Goal: Task Accomplishment & Management: Use online tool/utility

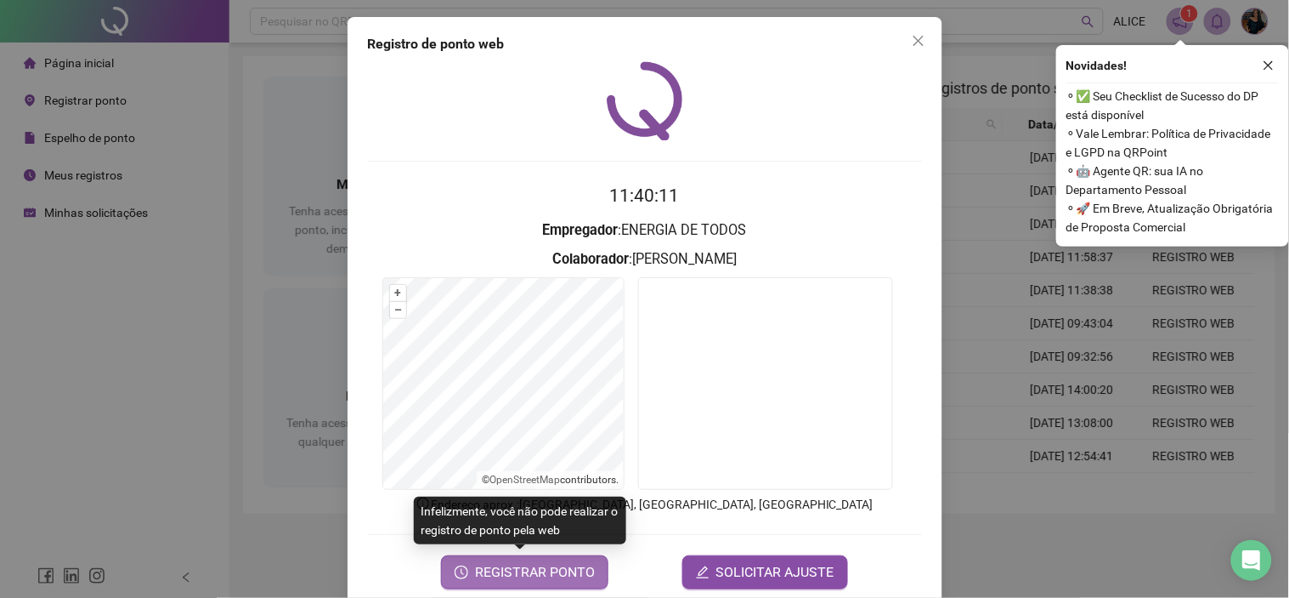
click at [534, 571] on span "REGISTRAR PONTO" at bounding box center [535, 572] width 120 height 20
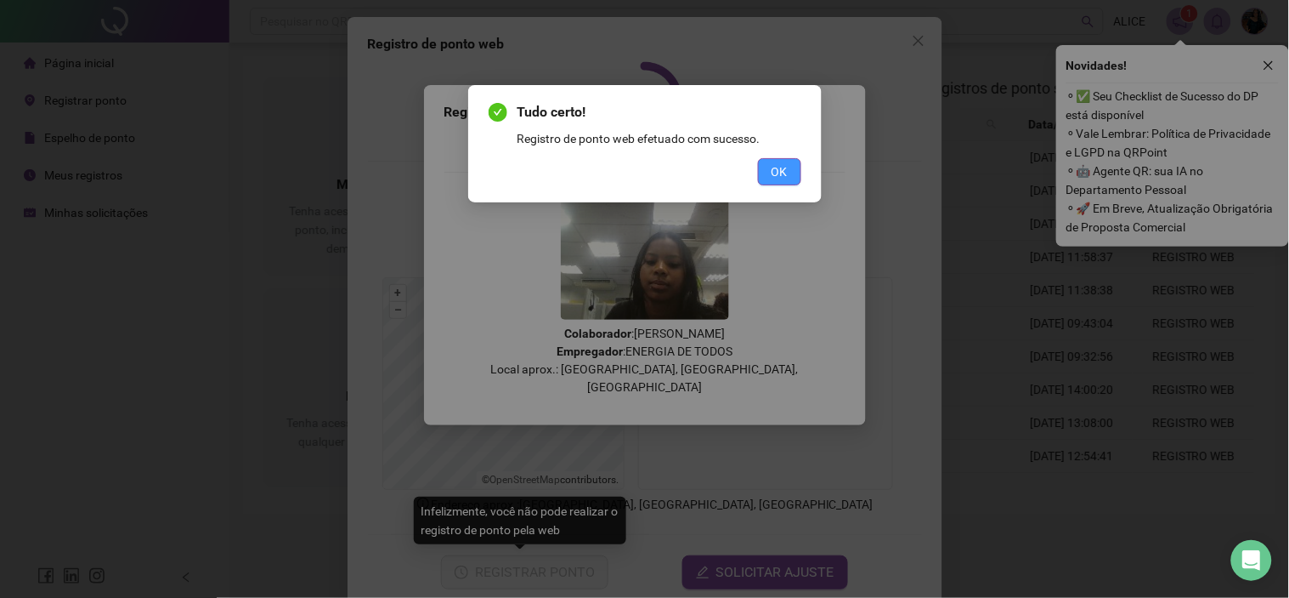
click at [765, 162] on button "OK" at bounding box center [779, 171] width 43 height 27
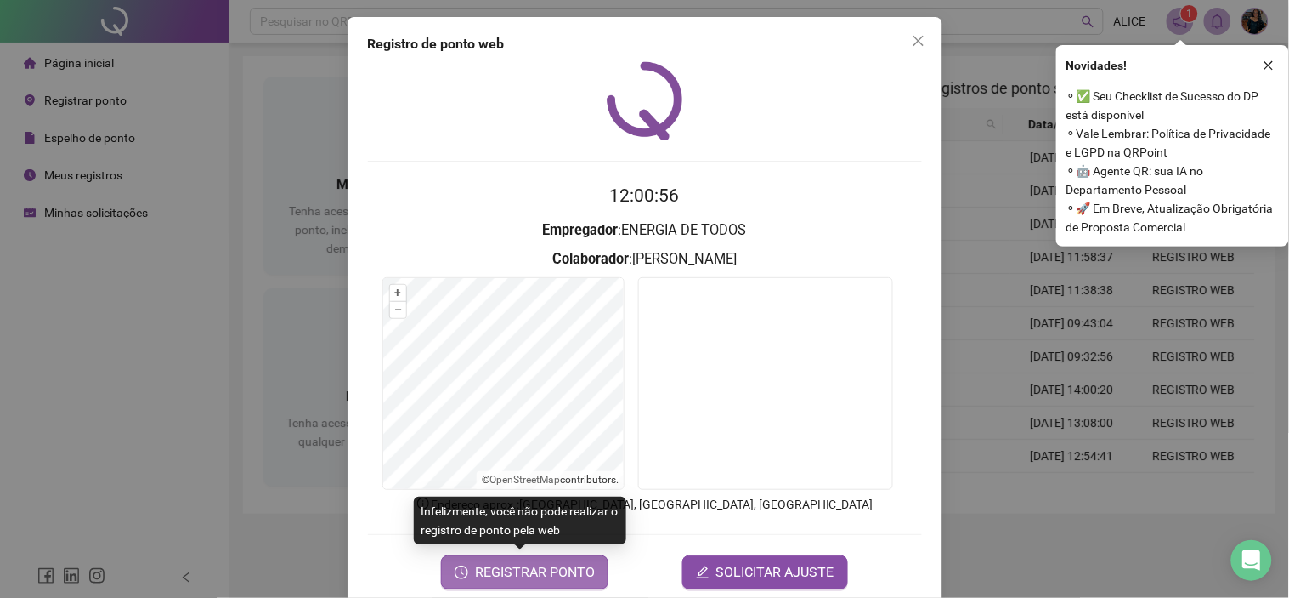
click at [504, 565] on span "REGISTRAR PONTO" at bounding box center [535, 572] width 120 height 20
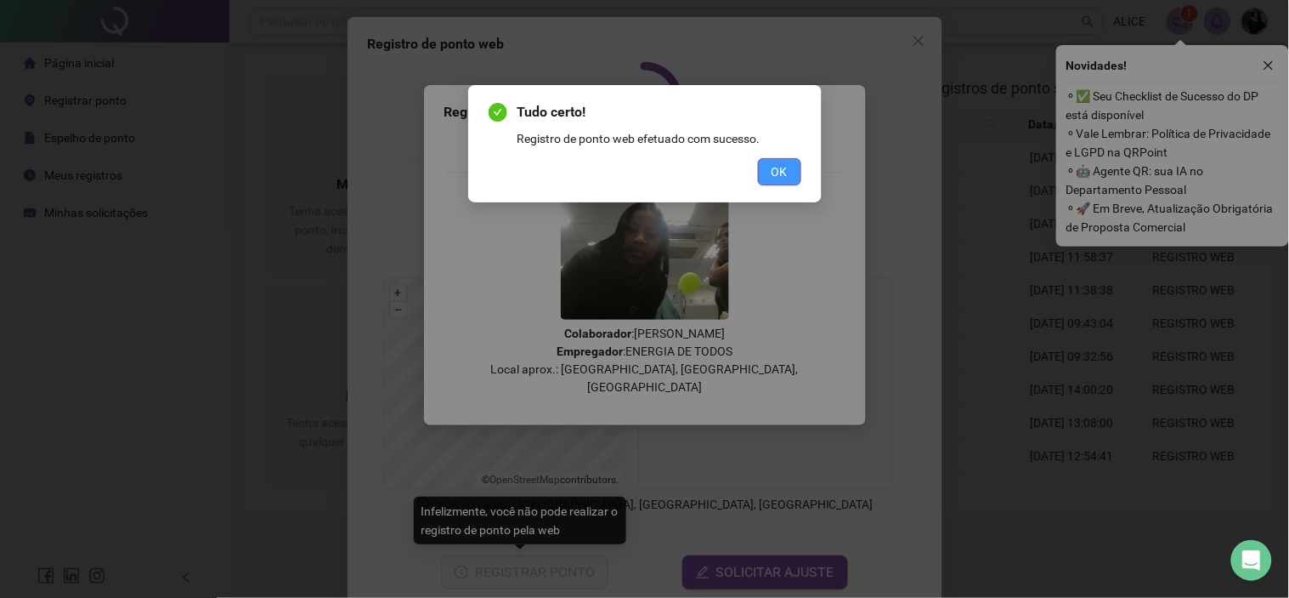
click at [788, 167] on button "OK" at bounding box center [779, 171] width 43 height 27
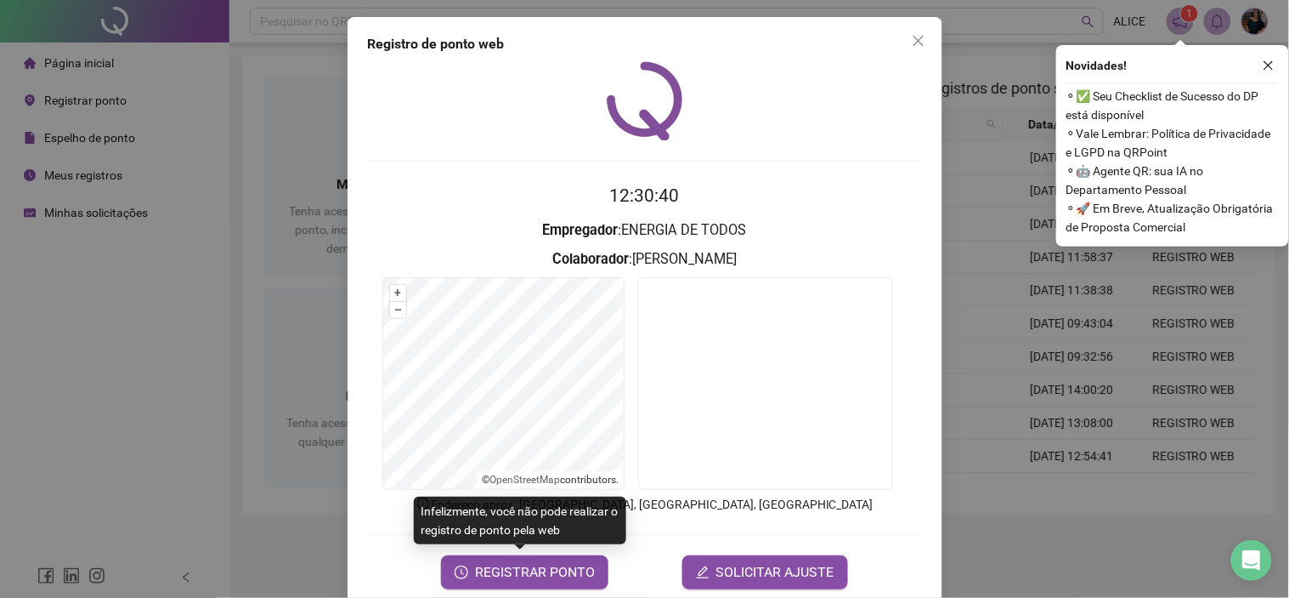
click at [139, 122] on div "Registro de ponto web 12:30:40 Empregador : ENERGIA DE TODOS Colaborador : [PER…" at bounding box center [644, 299] width 1289 height 598
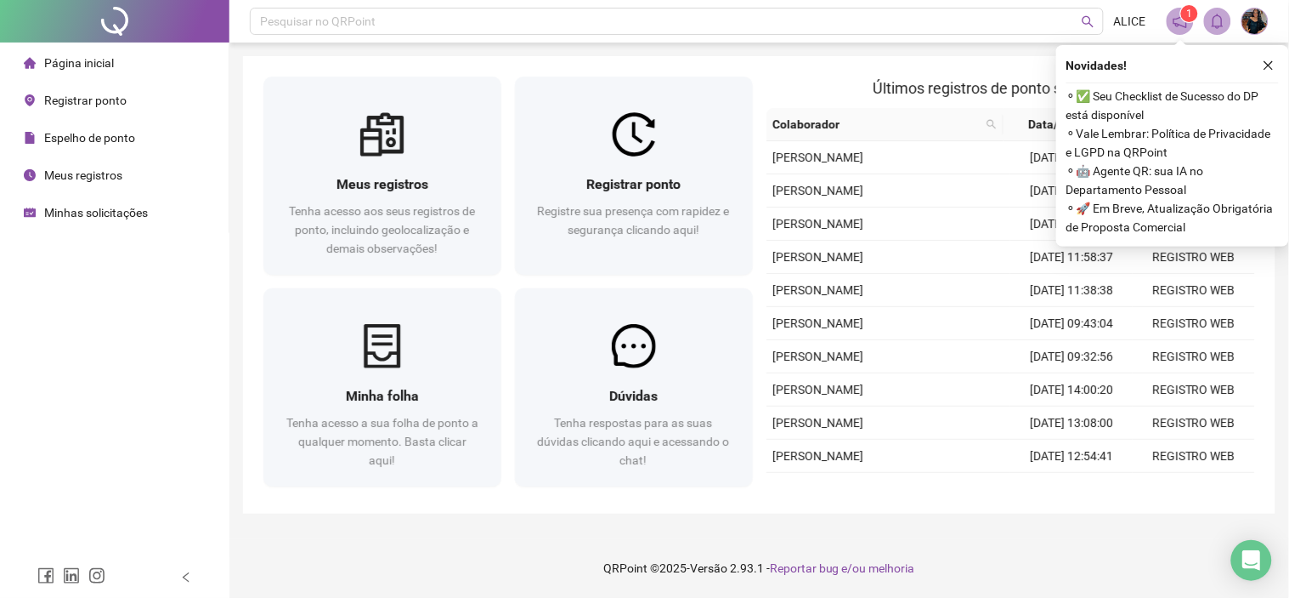
click at [123, 133] on span "Espelho de ponto" at bounding box center [89, 138] width 91 height 14
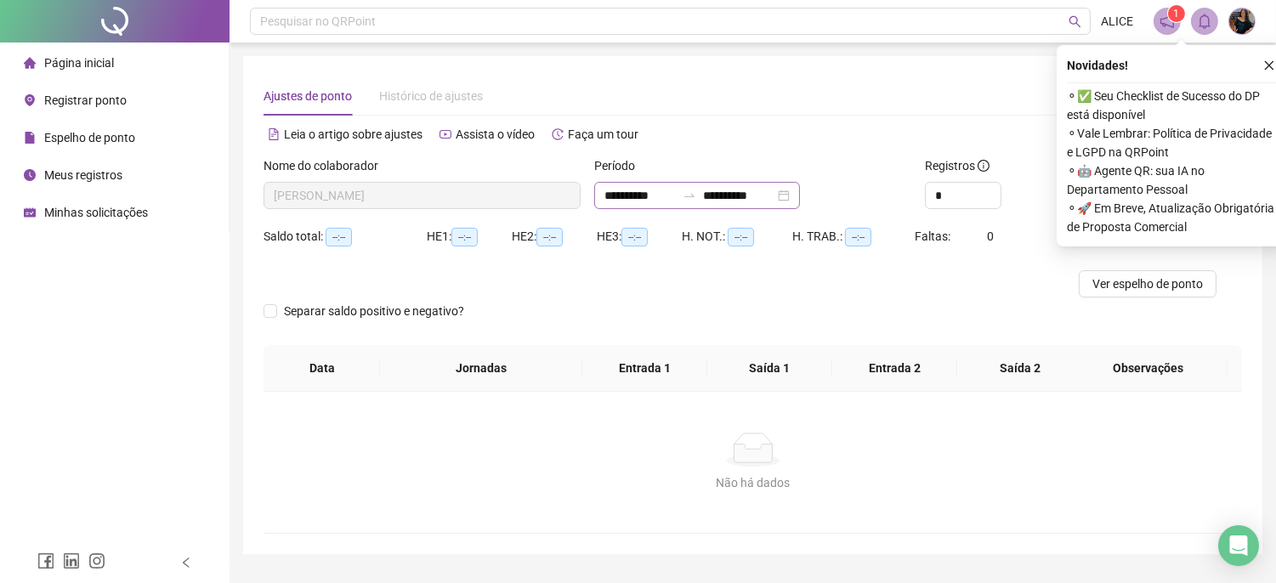
type input "**********"
click at [983, 188] on div "*" at bounding box center [963, 195] width 77 height 27
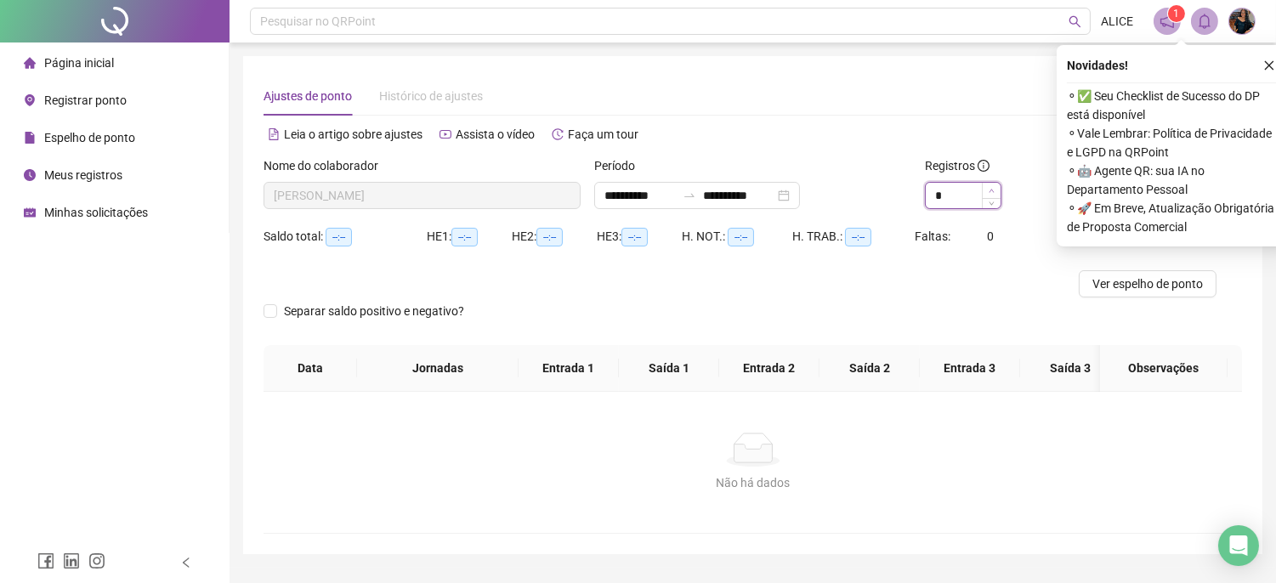
click at [995, 190] on span "Increase Value" at bounding box center [991, 190] width 19 height 15
type input "*"
click at [995, 190] on span "Increase Value" at bounding box center [991, 190] width 19 height 15
click at [1270, 68] on icon "close" at bounding box center [1269, 66] width 12 height 12
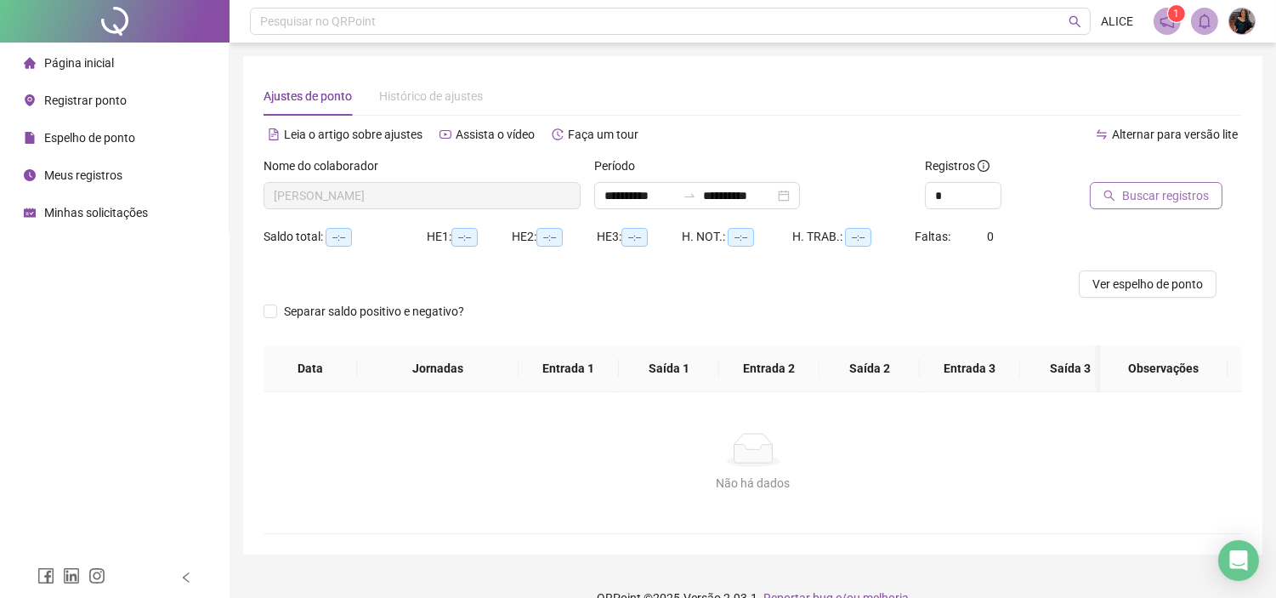
click at [1142, 196] on span "Buscar registros" at bounding box center [1165, 195] width 87 height 19
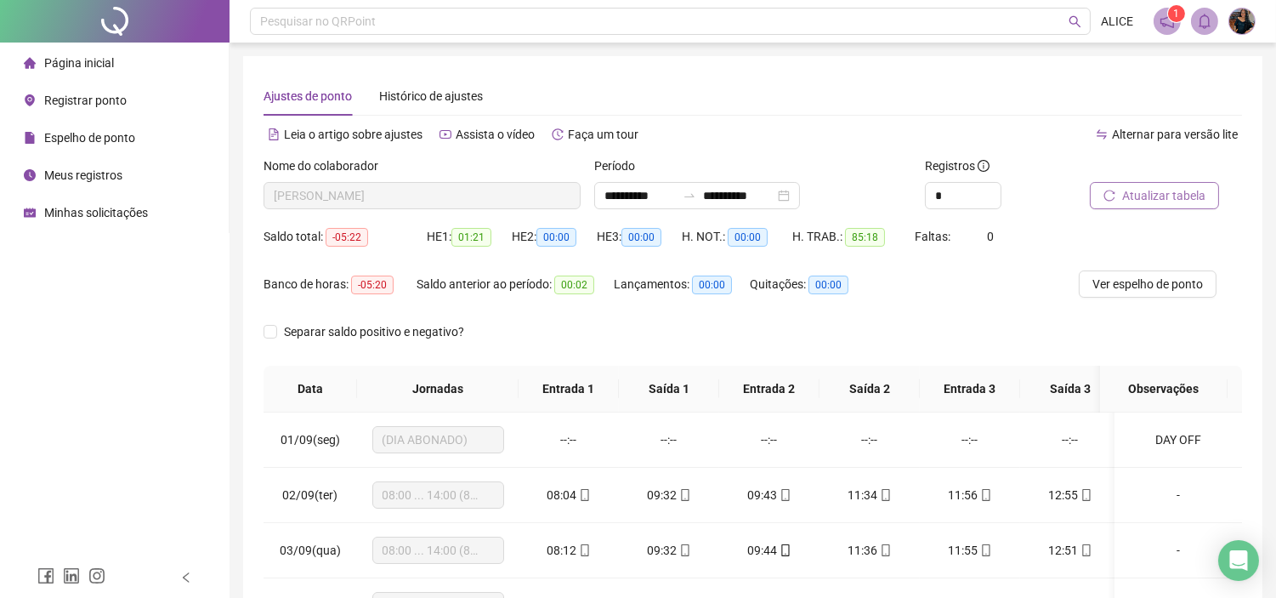
click at [1144, 277] on span "Ver espelho de ponto" at bounding box center [1147, 284] width 111 height 19
click at [312, 332] on span "Separar saldo positivo e negativo?" at bounding box center [374, 331] width 194 height 19
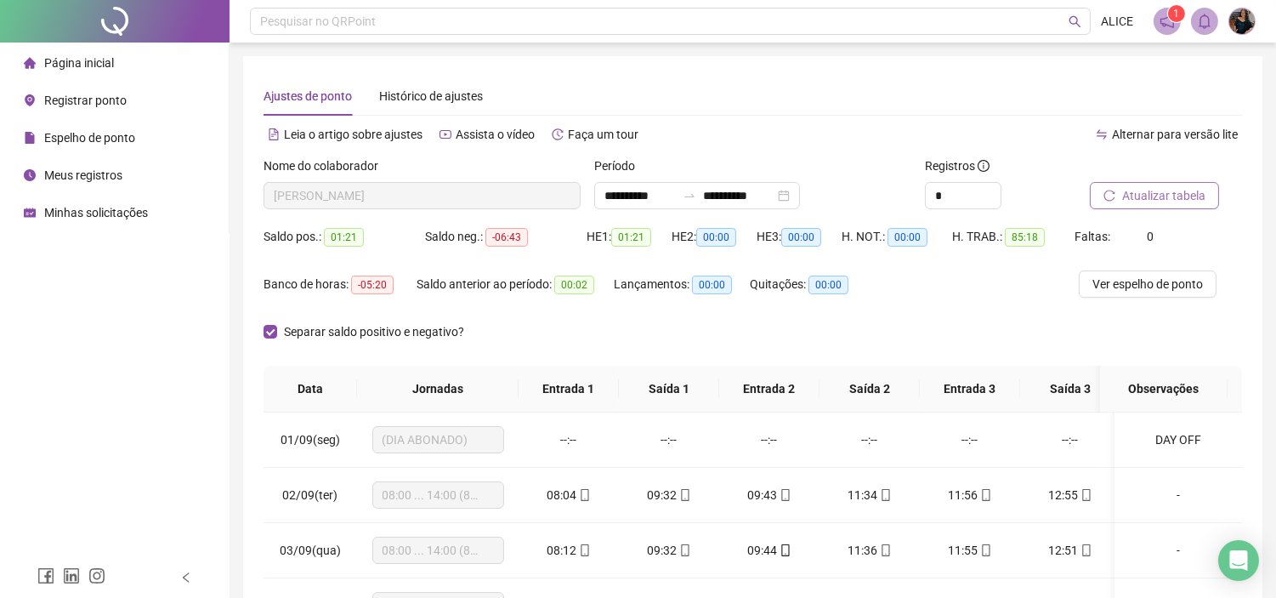
click at [1184, 196] on span "Atualizar tabela" at bounding box center [1163, 195] width 83 height 19
click at [881, 56] on div "**********" at bounding box center [752, 426] width 1019 height 740
click at [83, 65] on span "Página inicial" at bounding box center [79, 63] width 70 height 14
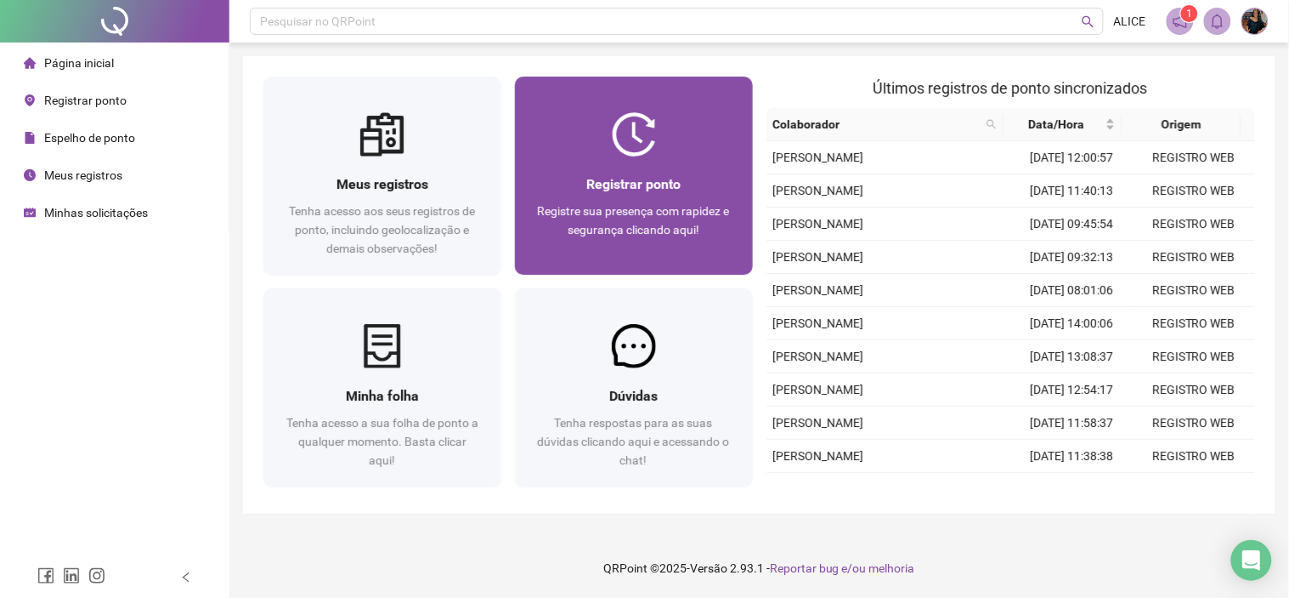
click at [630, 162] on div "Registrar ponto Registre sua presença com rapidez e segurança clicando aqui!" at bounding box center [634, 215] width 238 height 118
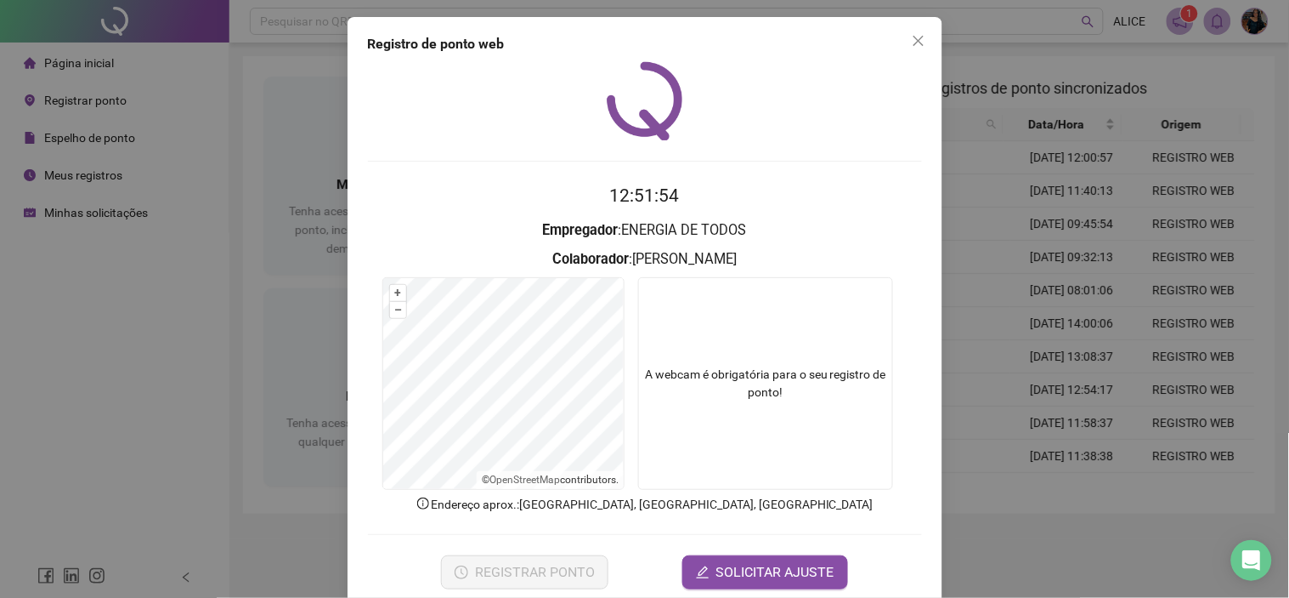
click at [74, 86] on div "Registro de ponto web 12:51:54 Empregador : ENERGIA DE TODOS Colaborador : [PER…" at bounding box center [644, 299] width 1289 height 598
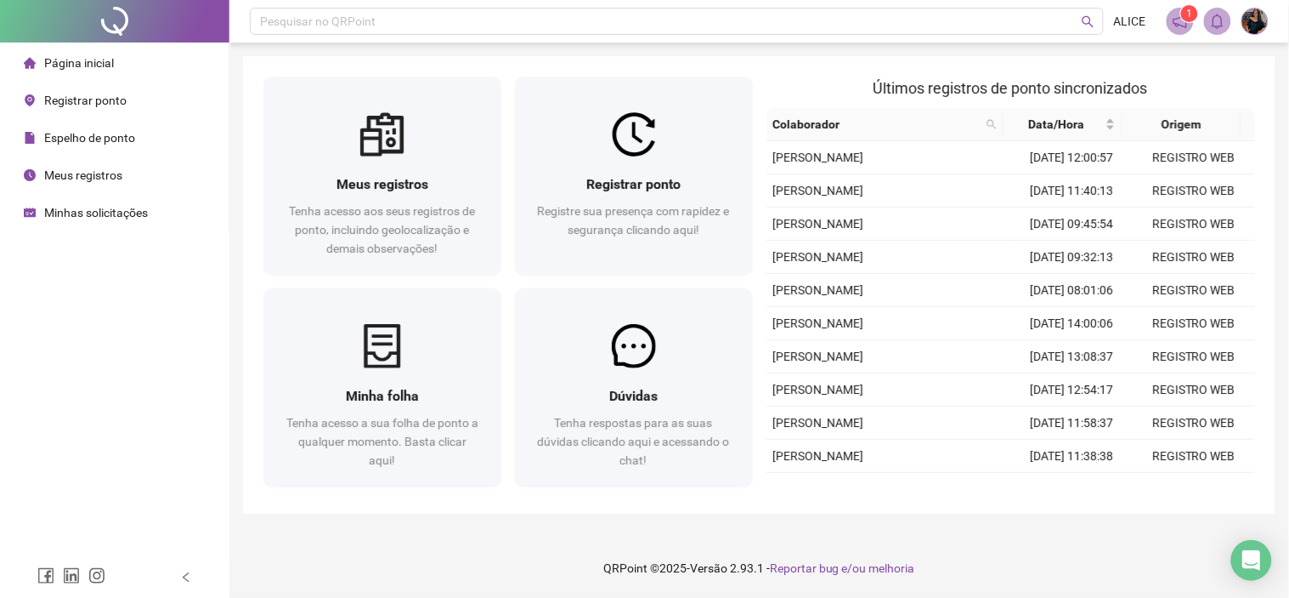
click at [86, 98] on span "Registrar ponto" at bounding box center [85, 101] width 82 height 14
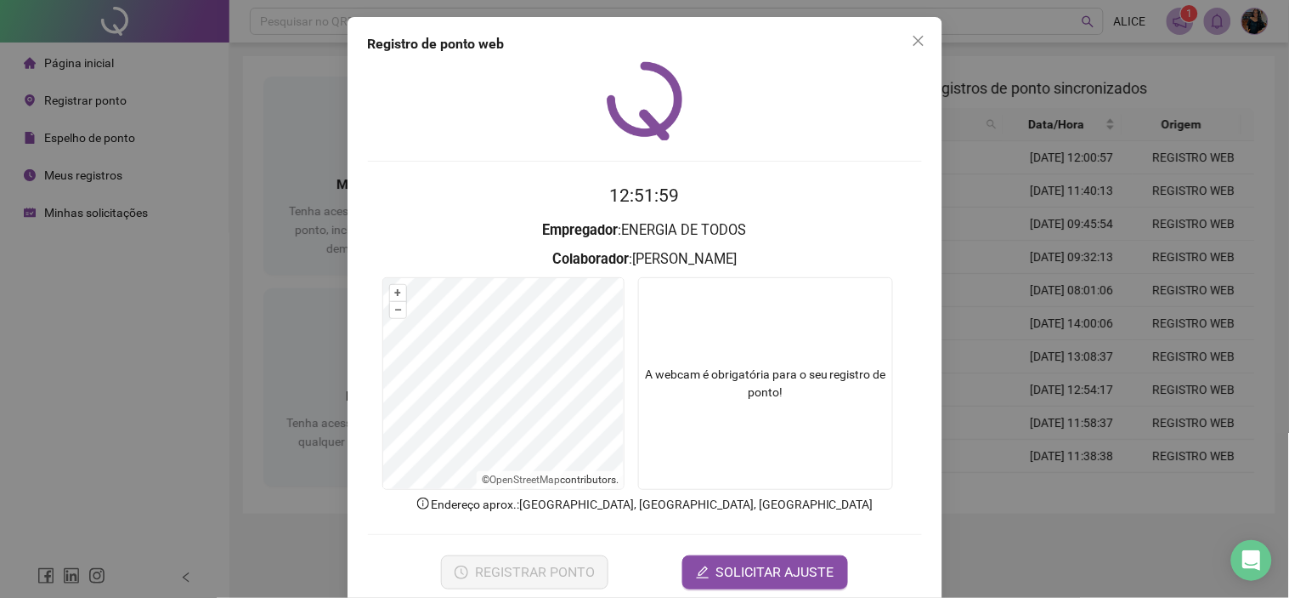
click at [278, 146] on div "Registro de ponto web 12:51:59 Empregador : ENERGIA DE TODOS Colaborador : [PER…" at bounding box center [644, 299] width 1289 height 598
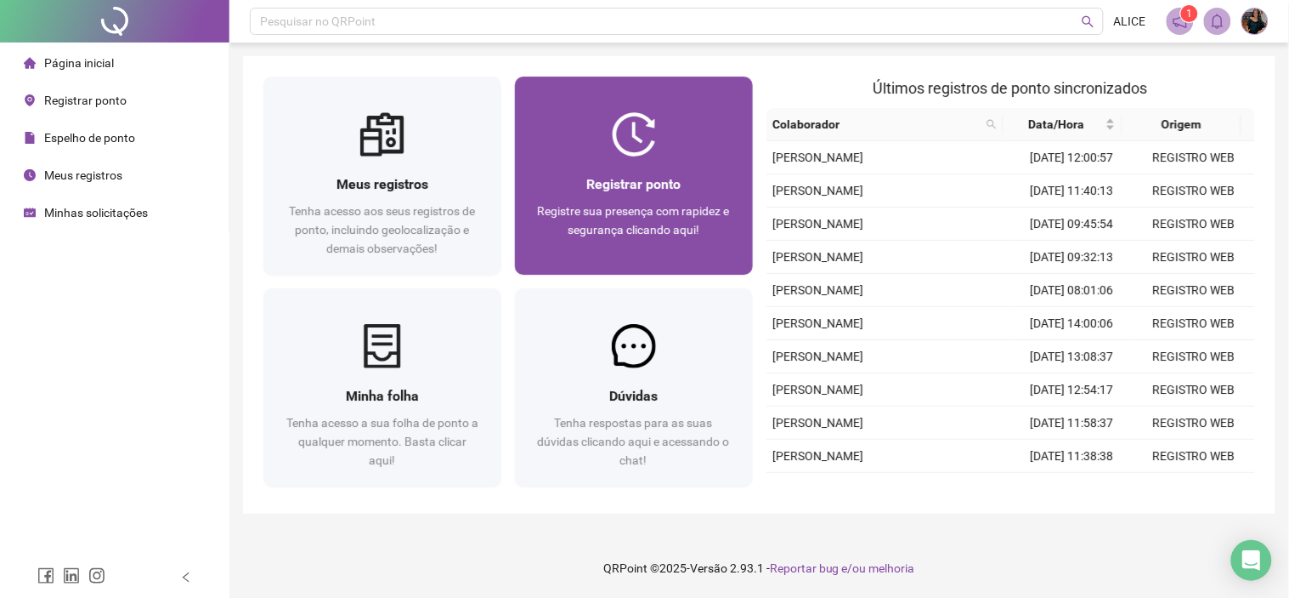
click at [566, 190] on div "Registrar ponto" at bounding box center [634, 183] width 197 height 21
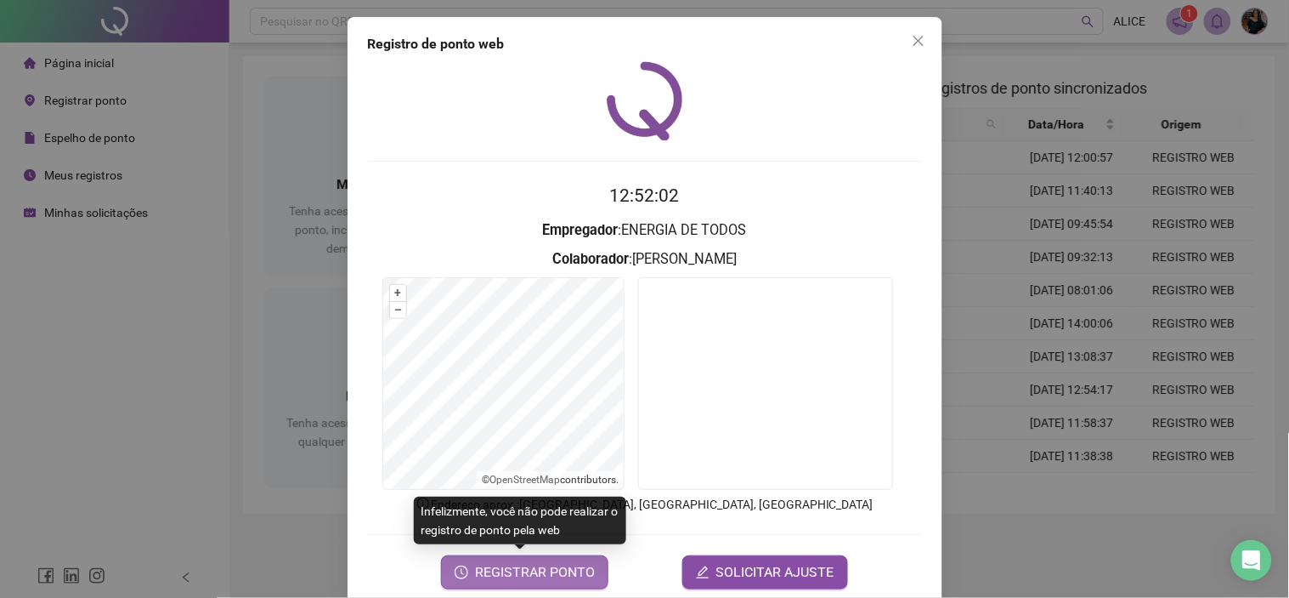
click at [495, 568] on span "REGISTRAR PONTO" at bounding box center [535, 572] width 120 height 20
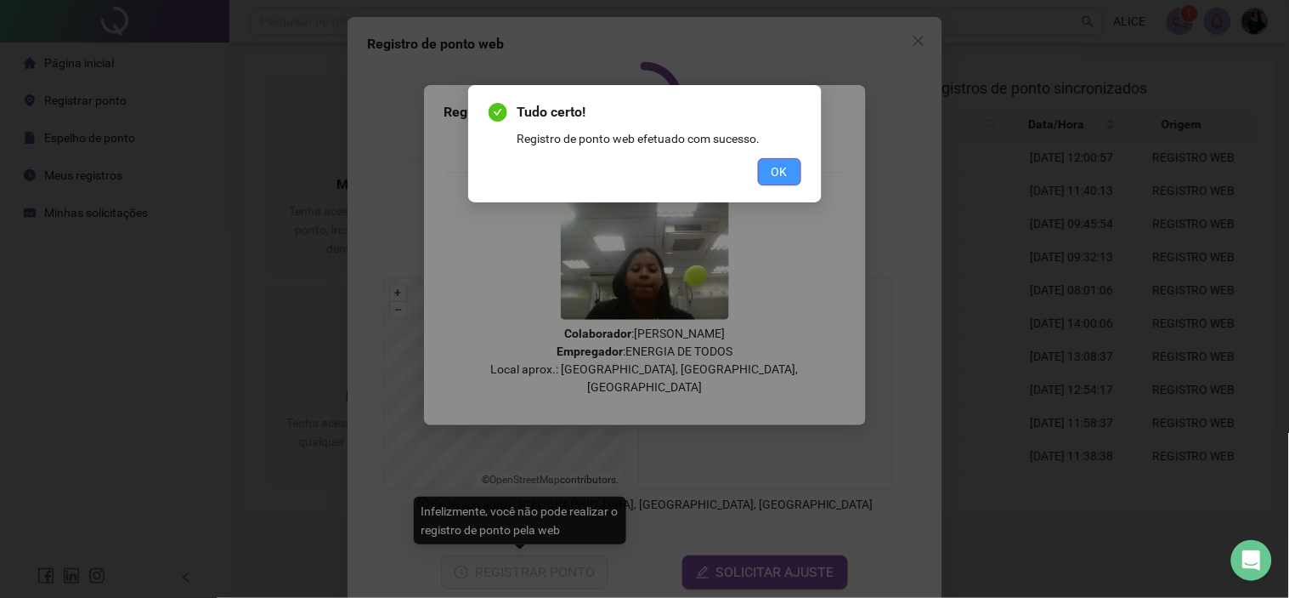
click at [786, 159] on button "OK" at bounding box center [779, 171] width 43 height 27
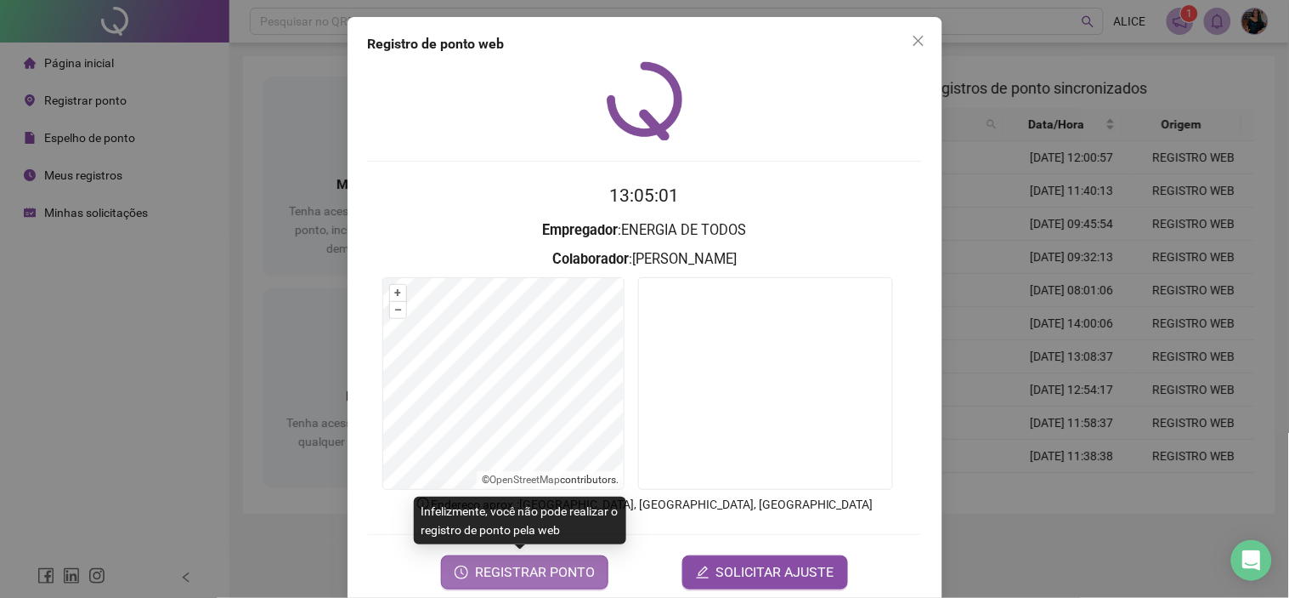
click at [525, 572] on span "REGISTRAR PONTO" at bounding box center [535, 572] width 120 height 20
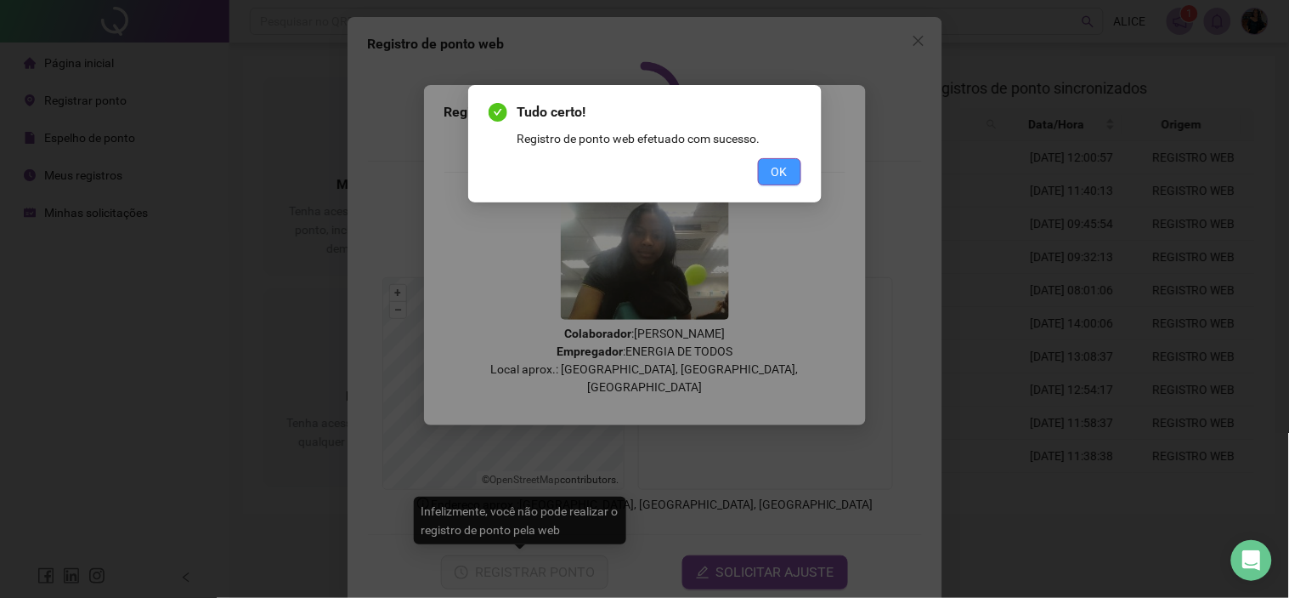
click at [785, 175] on span "OK" at bounding box center [780, 171] width 16 height 19
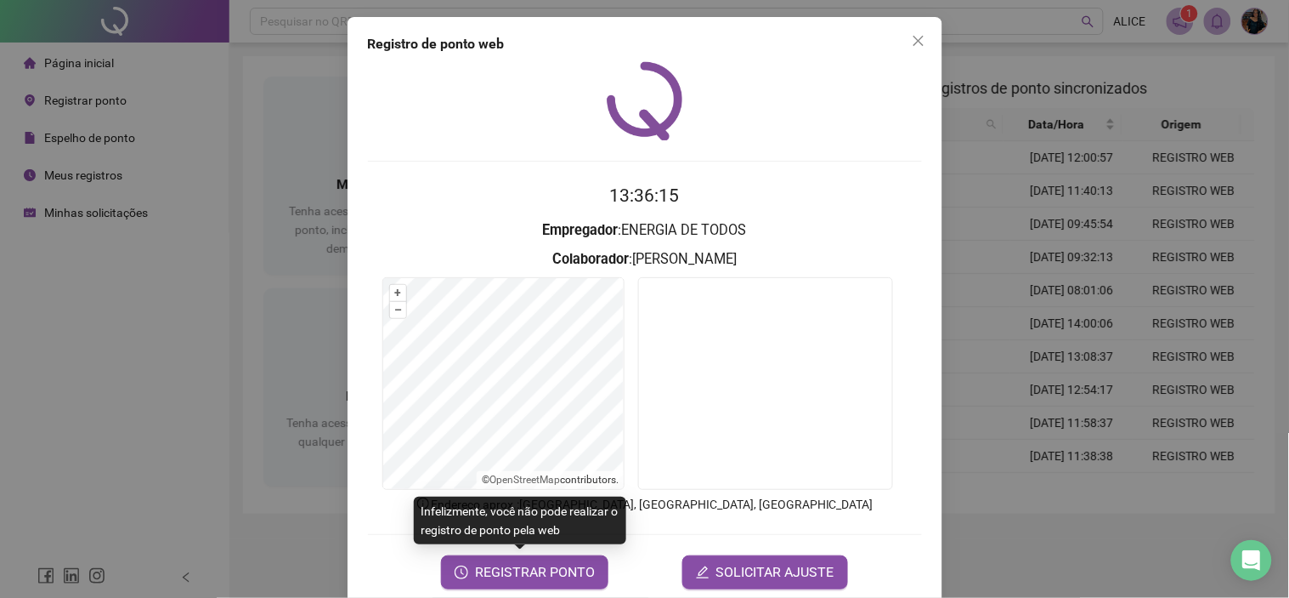
click at [320, 299] on div "Registro de ponto web 13:36:15 Empregador : ENERGIA DE TODOS Colaborador : [PER…" at bounding box center [644, 299] width 1289 height 598
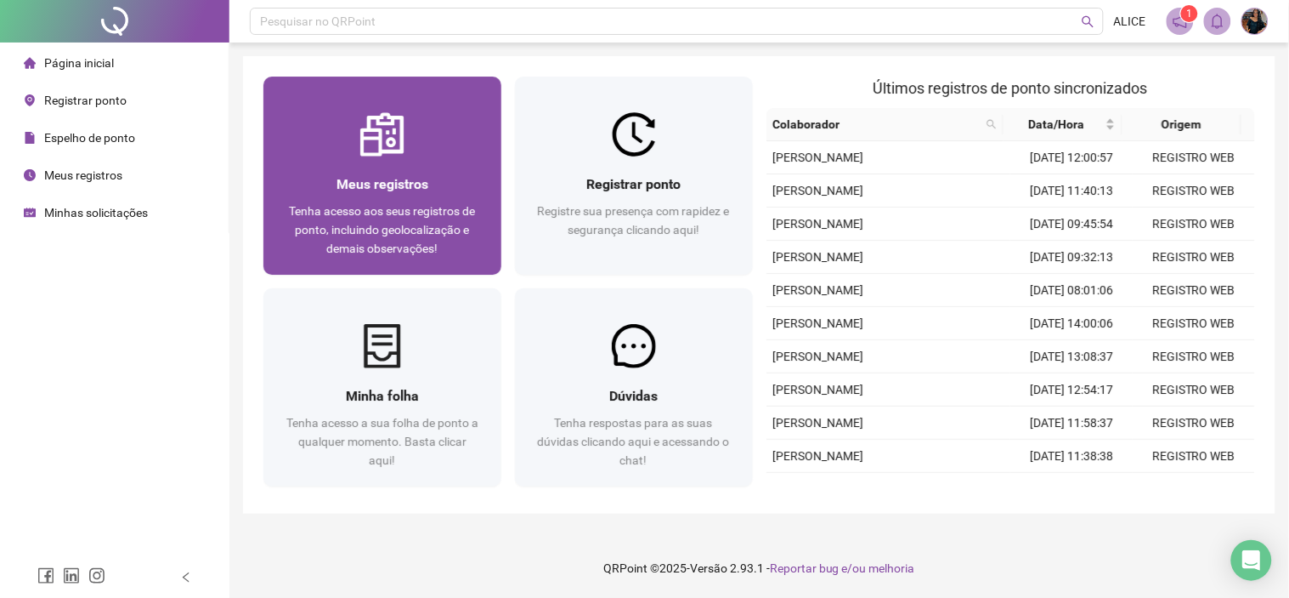
click at [376, 218] on div "Tenha acesso aos seus registros de ponto, incluindo geolocalização e demais obs…" at bounding box center [382, 229] width 197 height 56
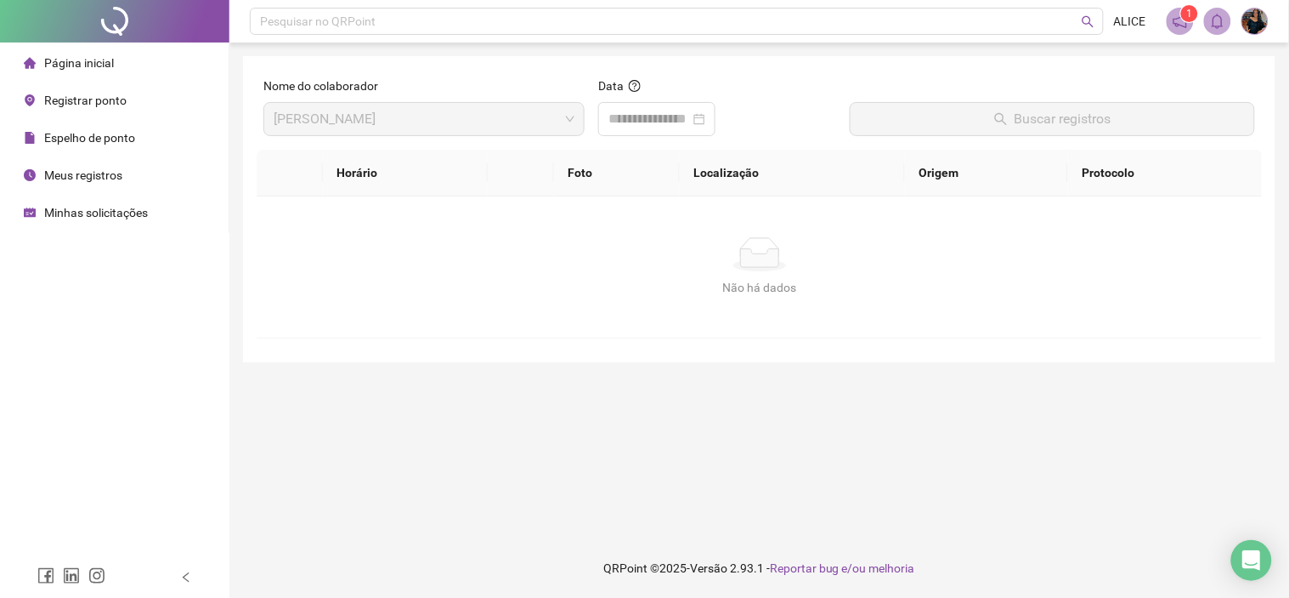
click at [117, 139] on span "Espelho de ponto" at bounding box center [89, 138] width 91 height 14
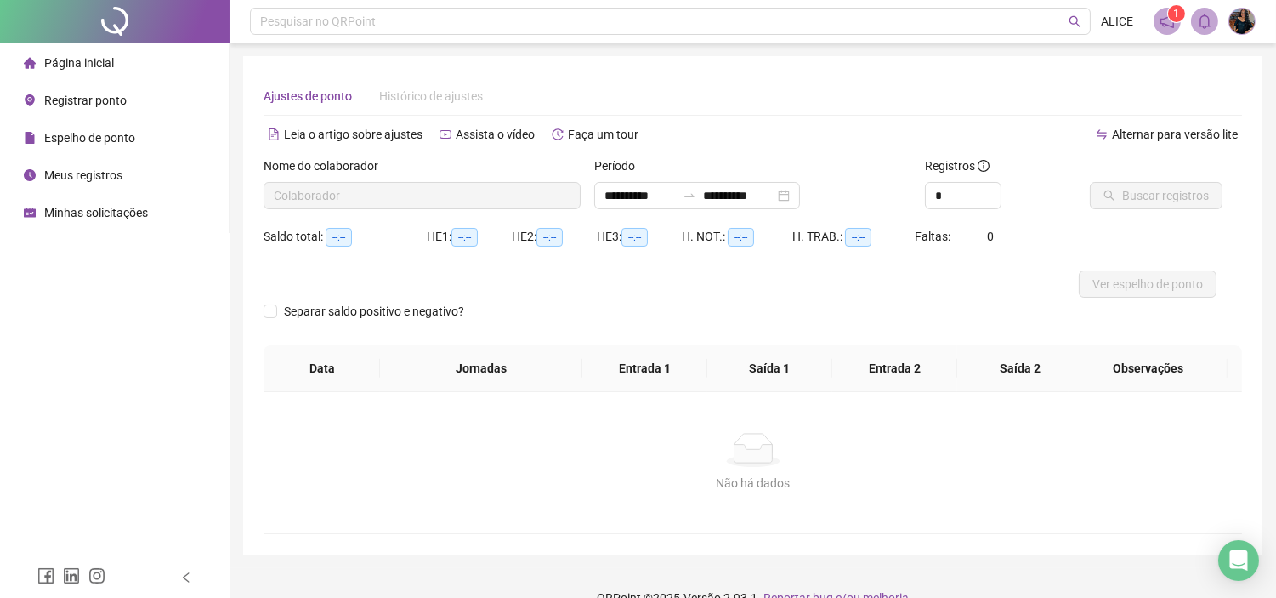
type input "**********"
click at [993, 188] on icon "up" at bounding box center [992, 191] width 6 height 6
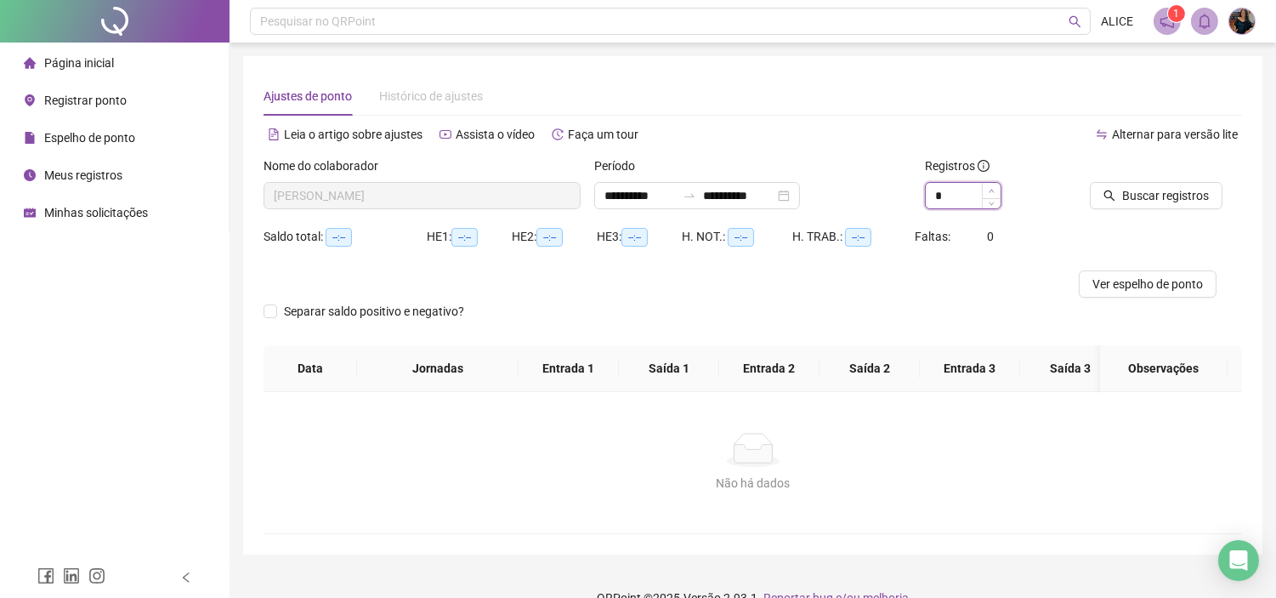
type input "*"
click at [993, 188] on icon "up" at bounding box center [992, 191] width 6 height 6
click at [1132, 184] on button "Buscar registros" at bounding box center [1156, 195] width 133 height 27
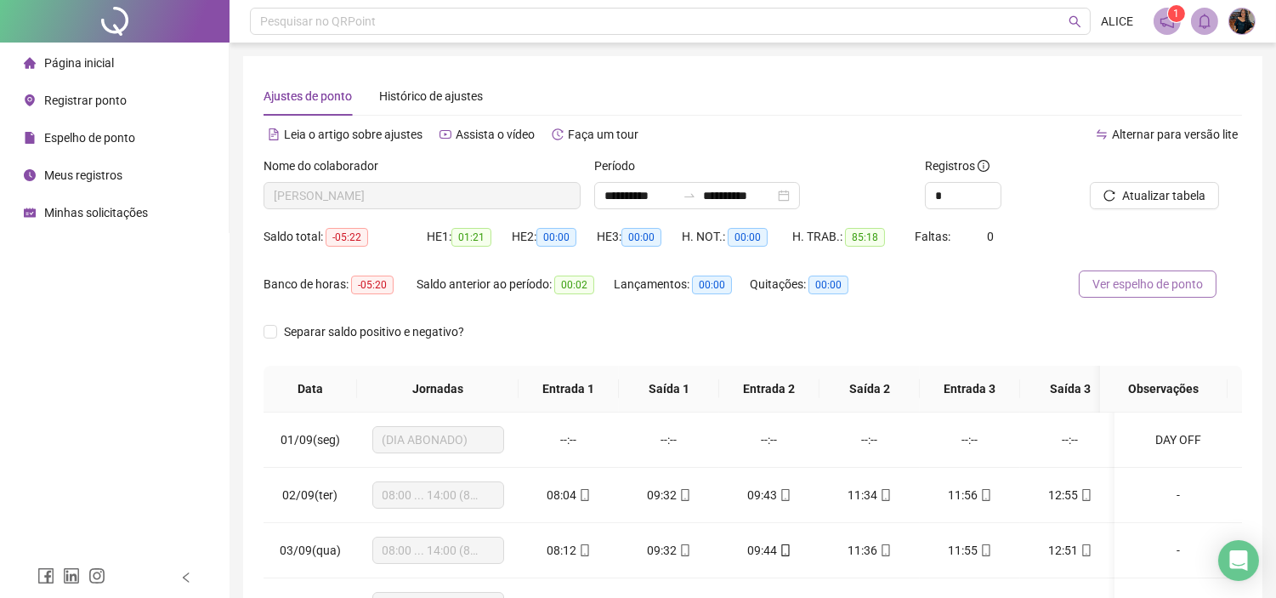
click at [1131, 282] on span "Ver espelho de ponto" at bounding box center [1147, 284] width 111 height 19
click at [94, 70] on span "Página inicial" at bounding box center [79, 63] width 70 height 14
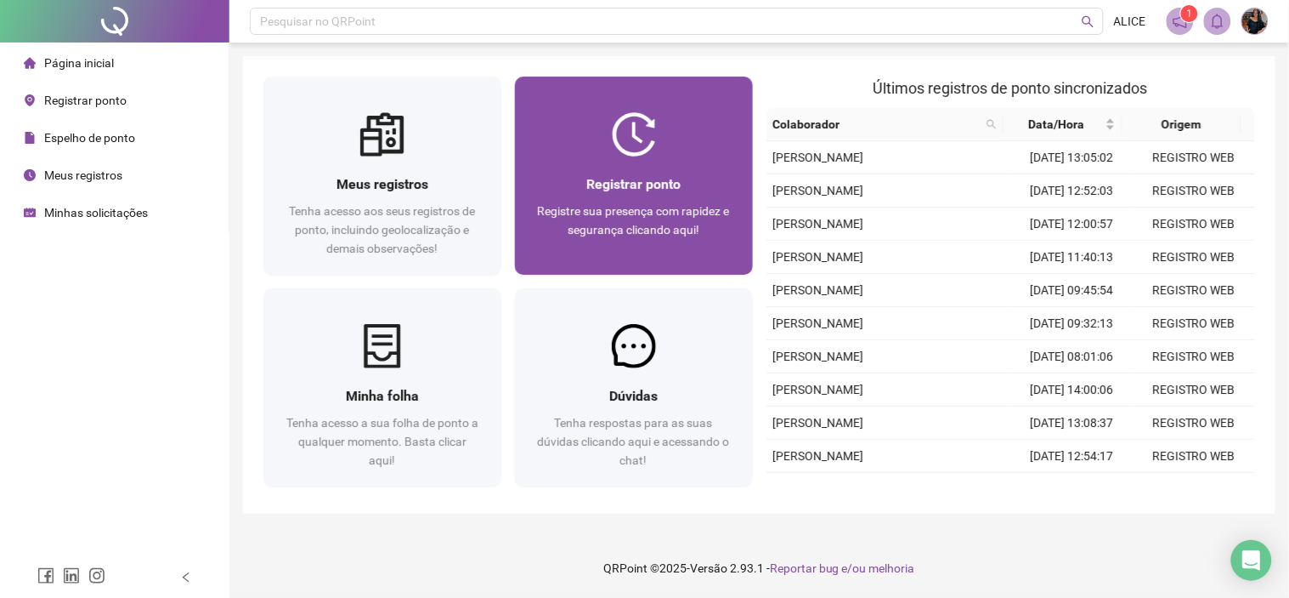
click at [612, 150] on img at bounding box center [634, 134] width 44 height 44
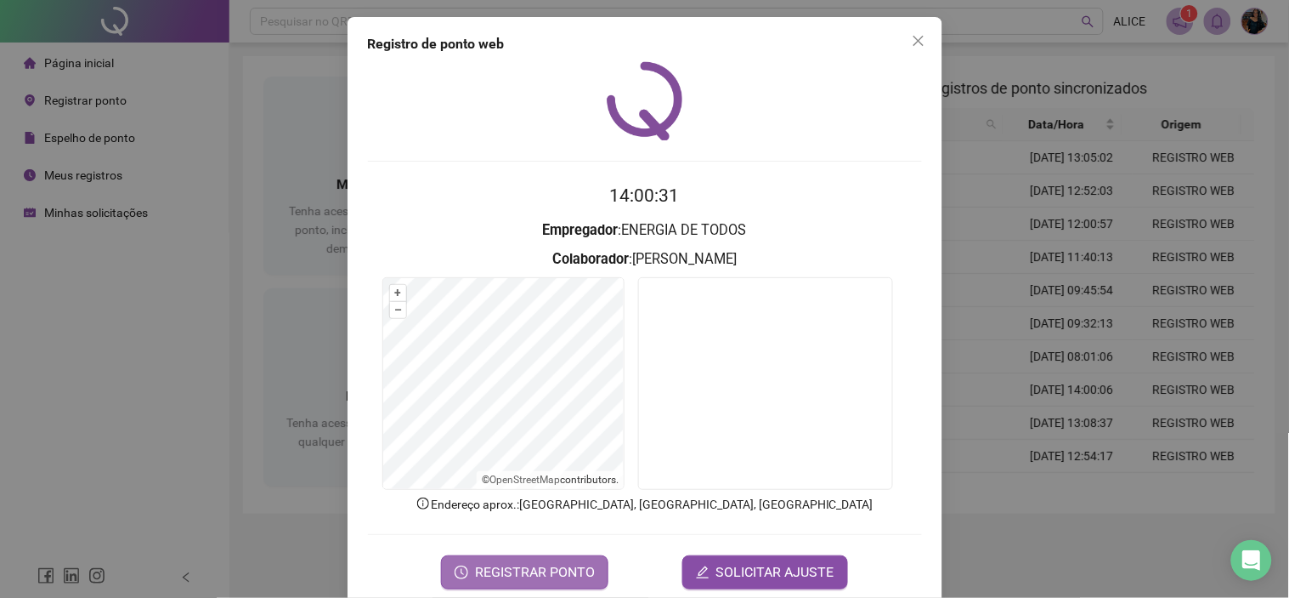
click at [507, 570] on span "REGISTRAR PONTO" at bounding box center [535, 572] width 120 height 20
